Goal: Check status: Check status

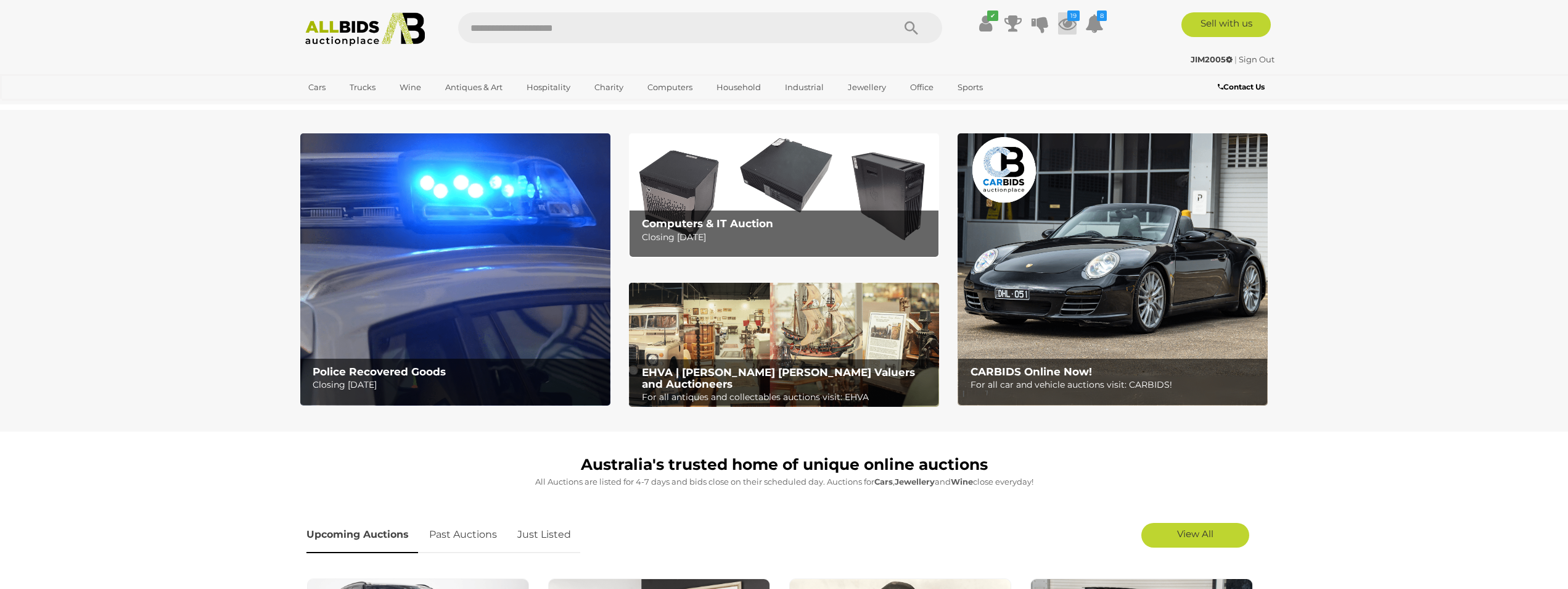
click at [1071, 23] on icon at bounding box center [1067, 23] width 18 height 22
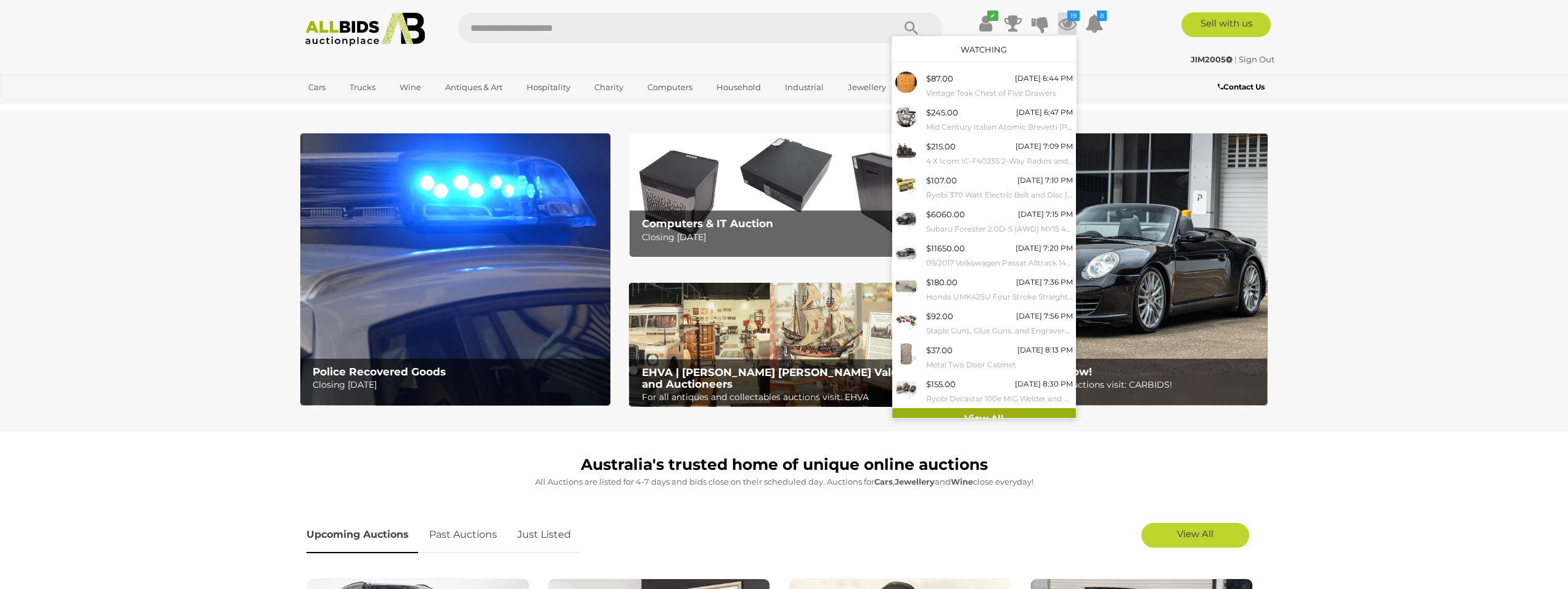
click at [983, 411] on link "View All" at bounding box center [984, 419] width 183 height 22
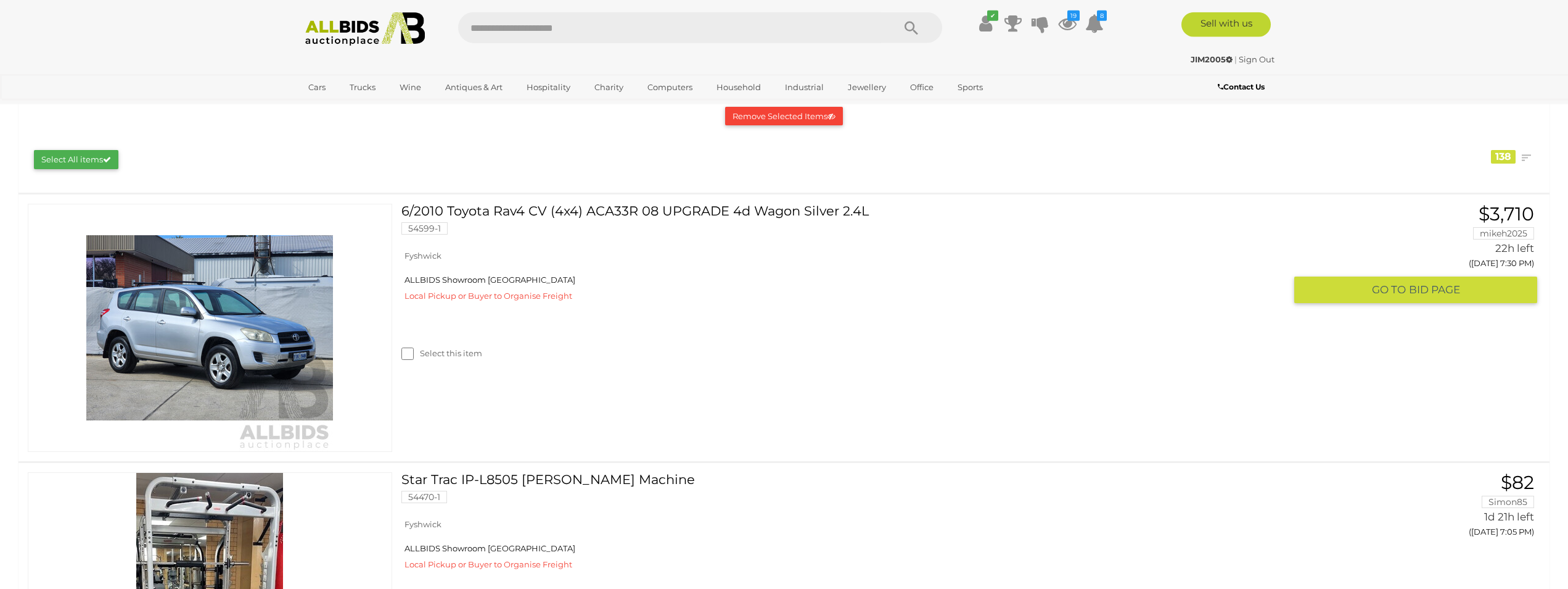
scroll to position [189, 0]
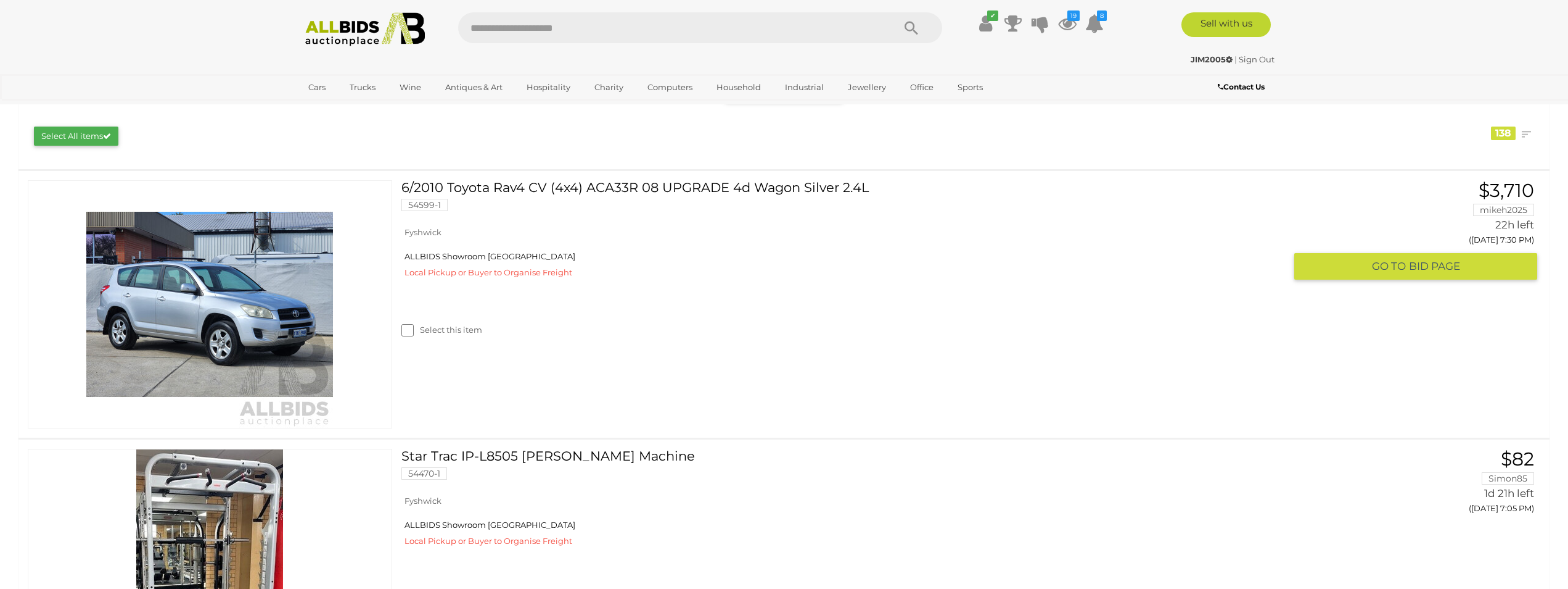
click at [747, 188] on link "6/2010 Toyota Rav4 CV (4x4) ACA33R 08 UPGRADE 4d Wagon Silver 2.4L 54599-1" at bounding box center [848, 200] width 875 height 40
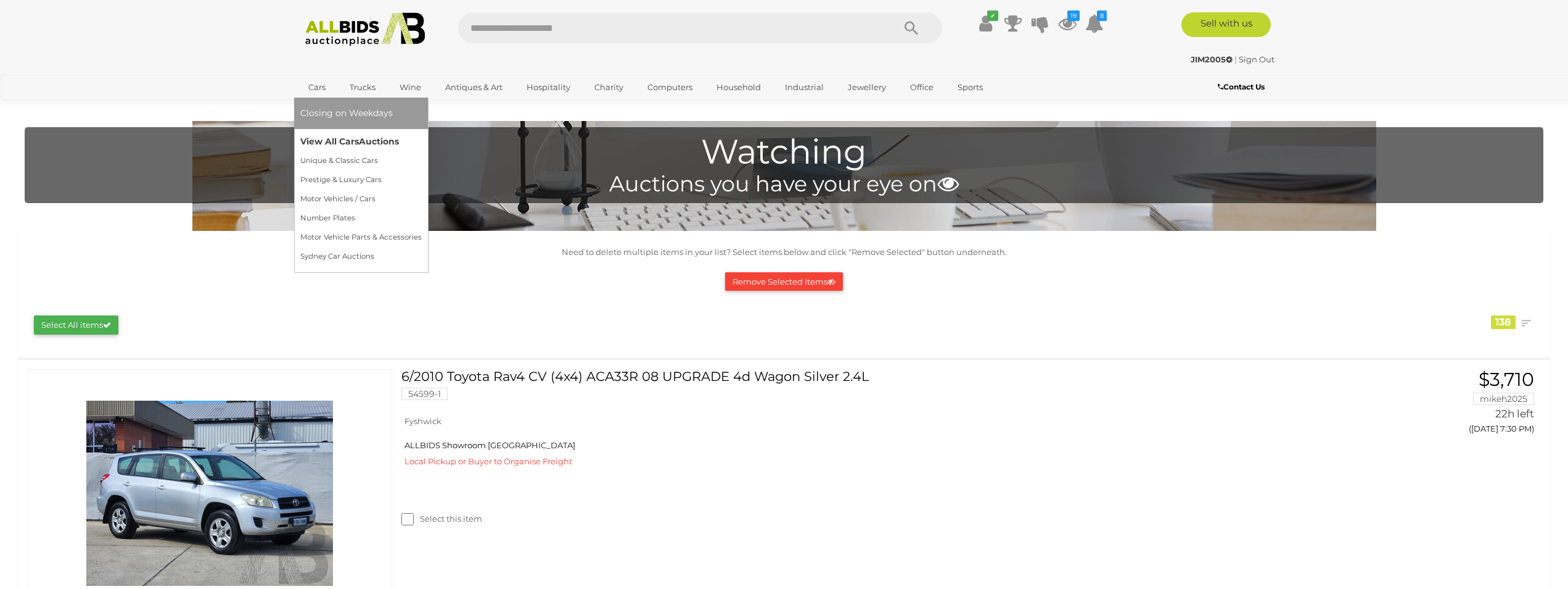
click at [322, 141] on link "View All Cars Auctions" at bounding box center [361, 141] width 122 height 19
